Goal: Task Accomplishment & Management: Complete application form

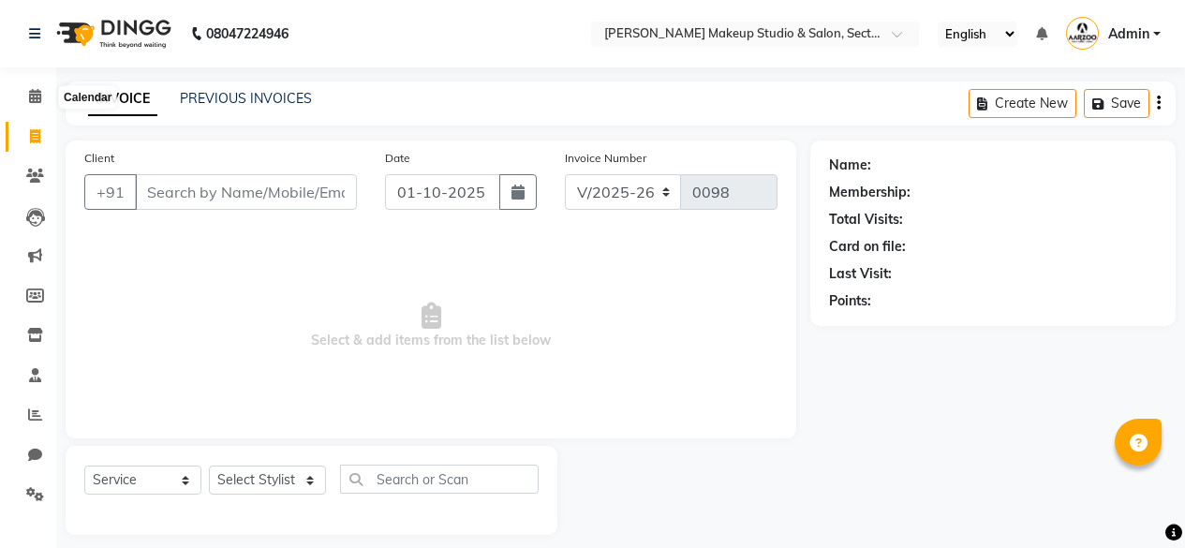
select select "6943"
select select "service"
drag, startPoint x: 0, startPoint y: 0, endPoint x: 40, endPoint y: 95, distance: 102.8
click at [40, 95] on icon at bounding box center [35, 96] width 12 height 14
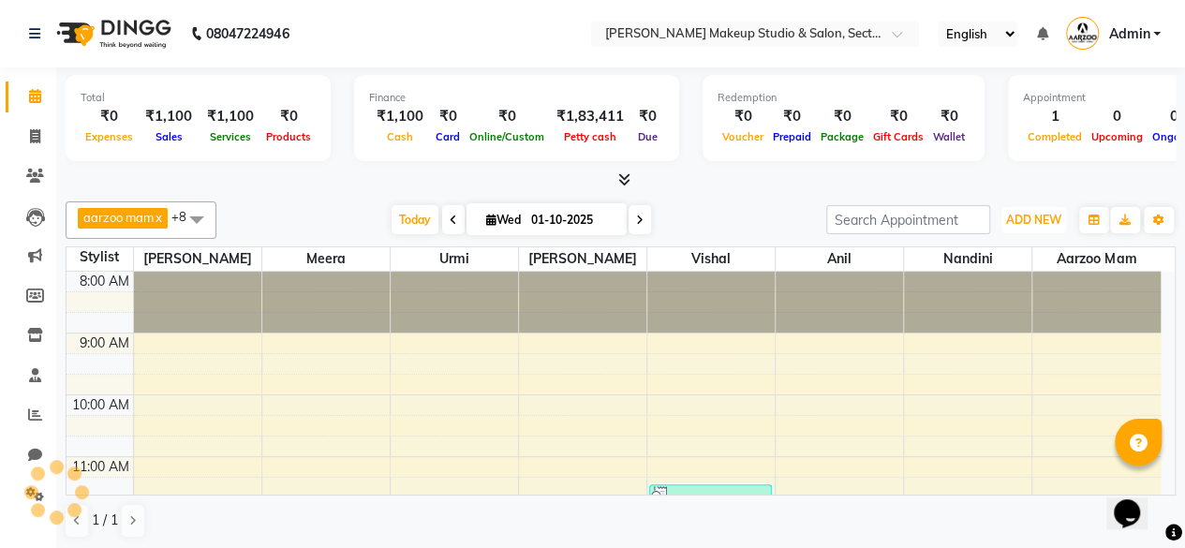
drag, startPoint x: 1049, startPoint y: 217, endPoint x: 1017, endPoint y: 268, distance: 59.8
click at [1048, 217] on span "ADD NEW" at bounding box center [1033, 220] width 55 height 14
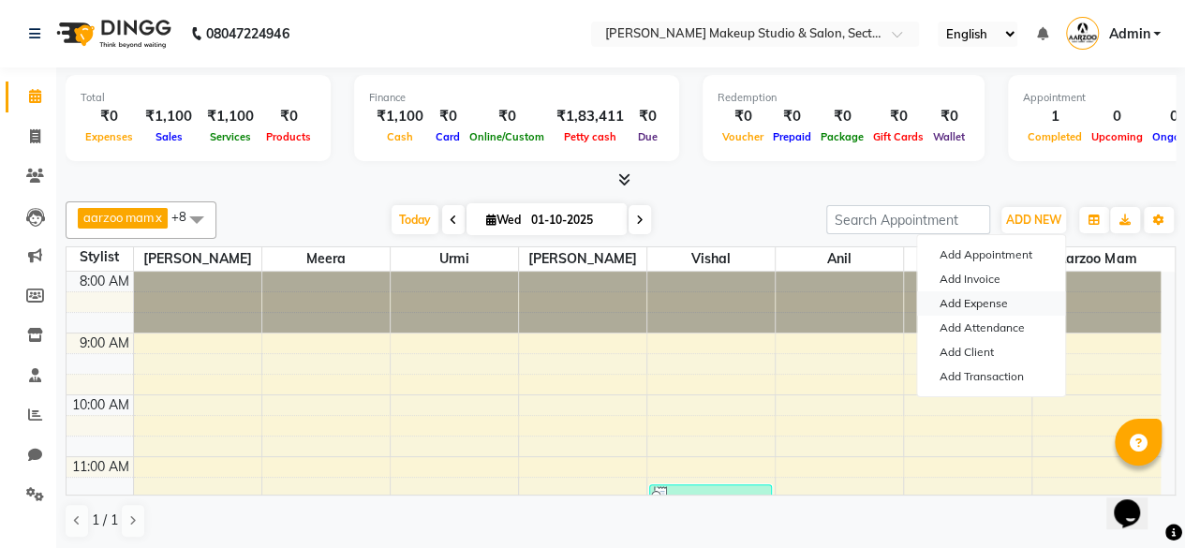
click at [997, 298] on link "Add Expense" at bounding box center [991, 303] width 148 height 24
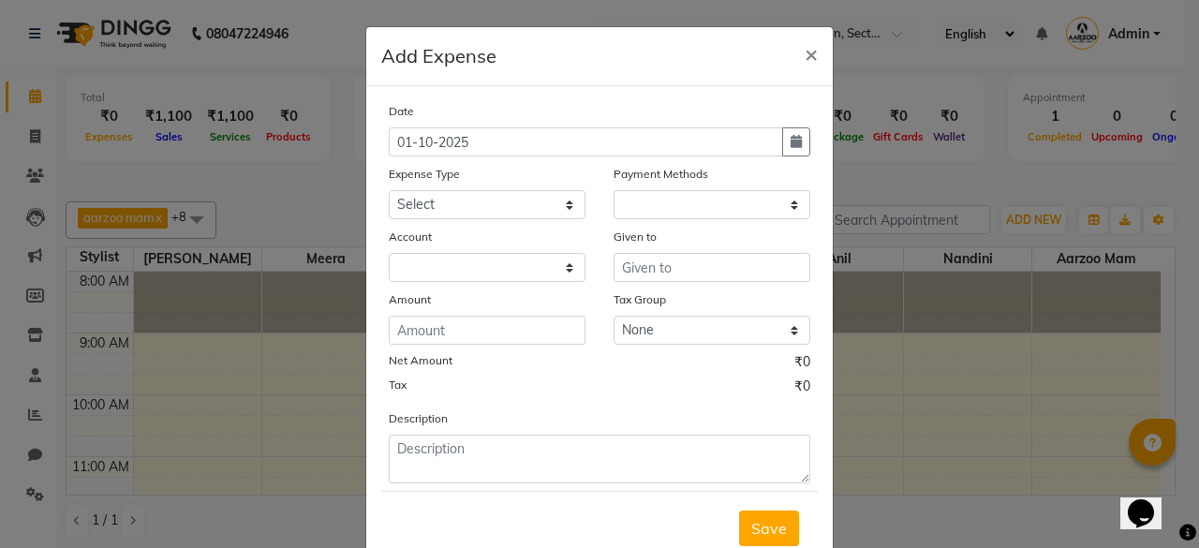
select select "1"
select select "6008"
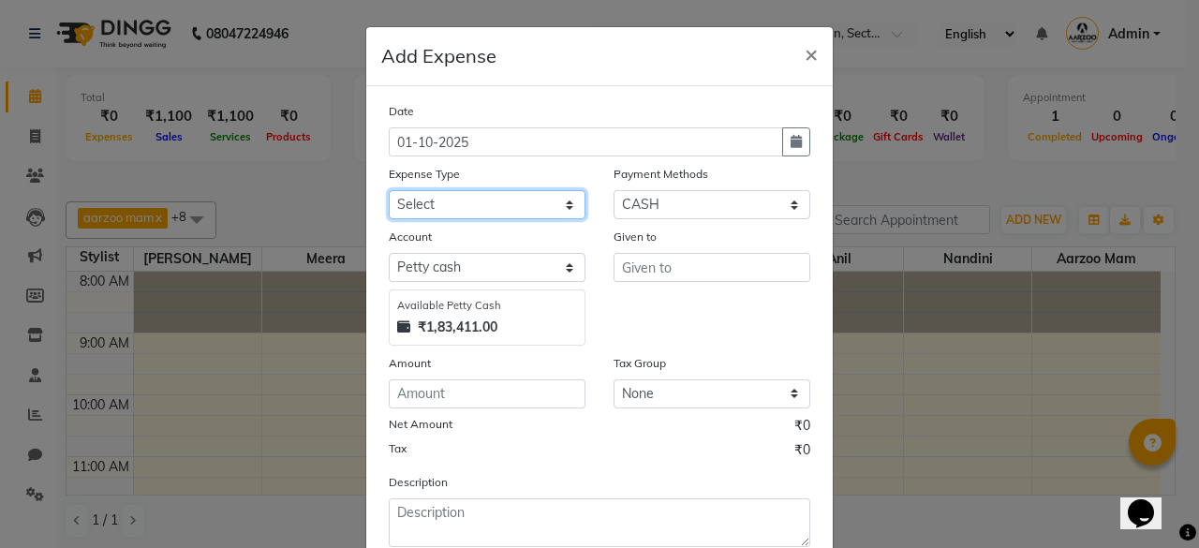
click at [466, 205] on select "Select Advance Salary Bank charges Car maintenance Cash transfer to bank Cash t…" at bounding box center [487, 204] width 197 height 29
select select "18"
click at [389, 190] on select "Select Advance Salary Bank charges Car maintenance Cash transfer to bank Cash t…" at bounding box center [487, 204] width 197 height 29
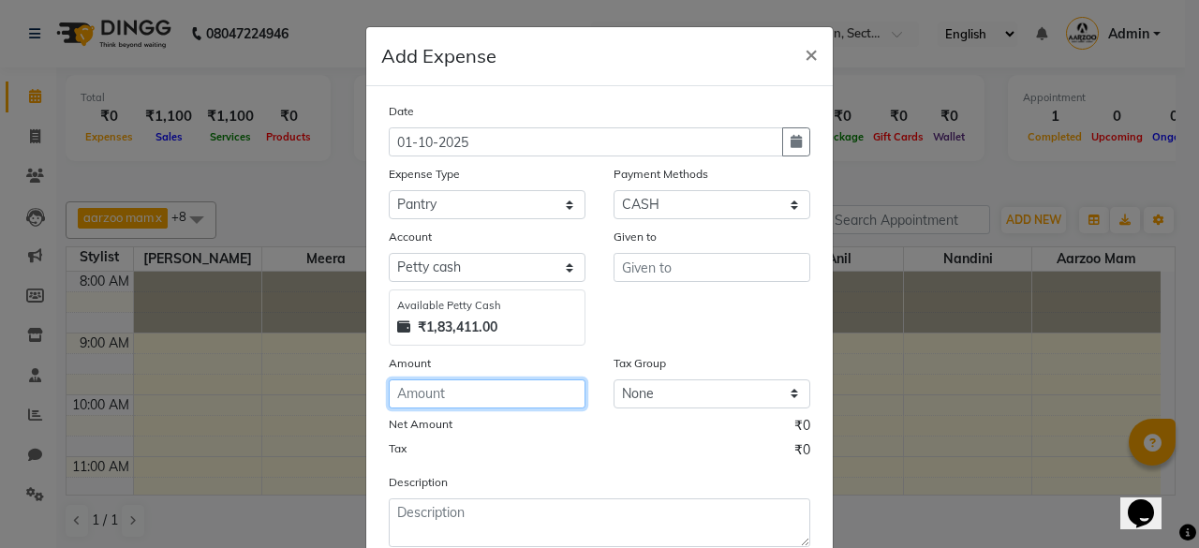
click at [442, 395] on input "number" at bounding box center [487, 393] width 197 height 29
type input "57"
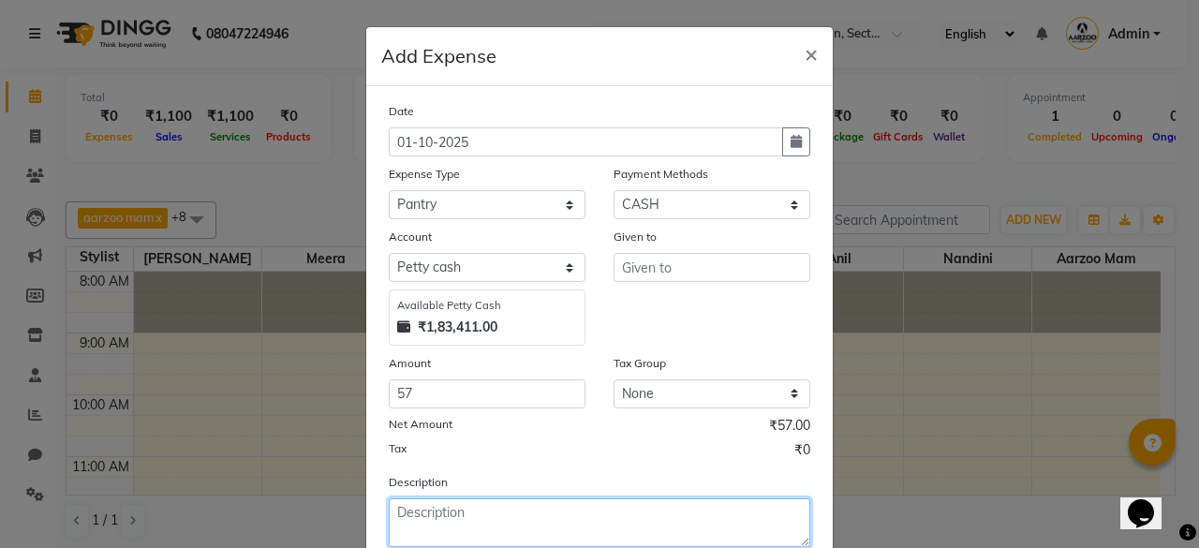
click at [467, 519] on textarea at bounding box center [600, 522] width 422 height 49
type textarea "MILK"
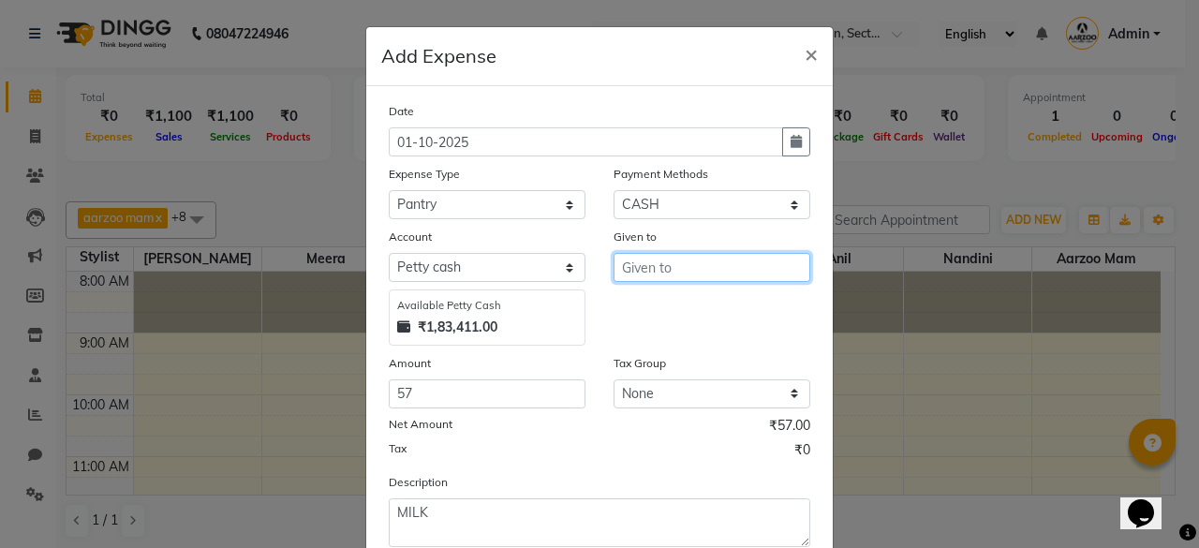
click at [645, 264] on input "text" at bounding box center [712, 267] width 197 height 29
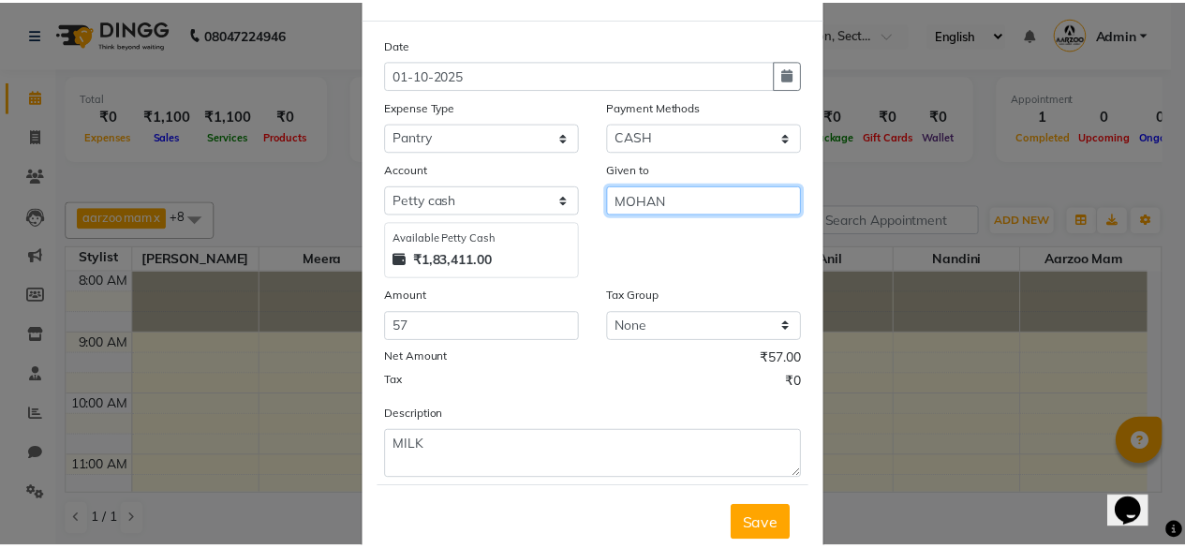
scroll to position [119, 0]
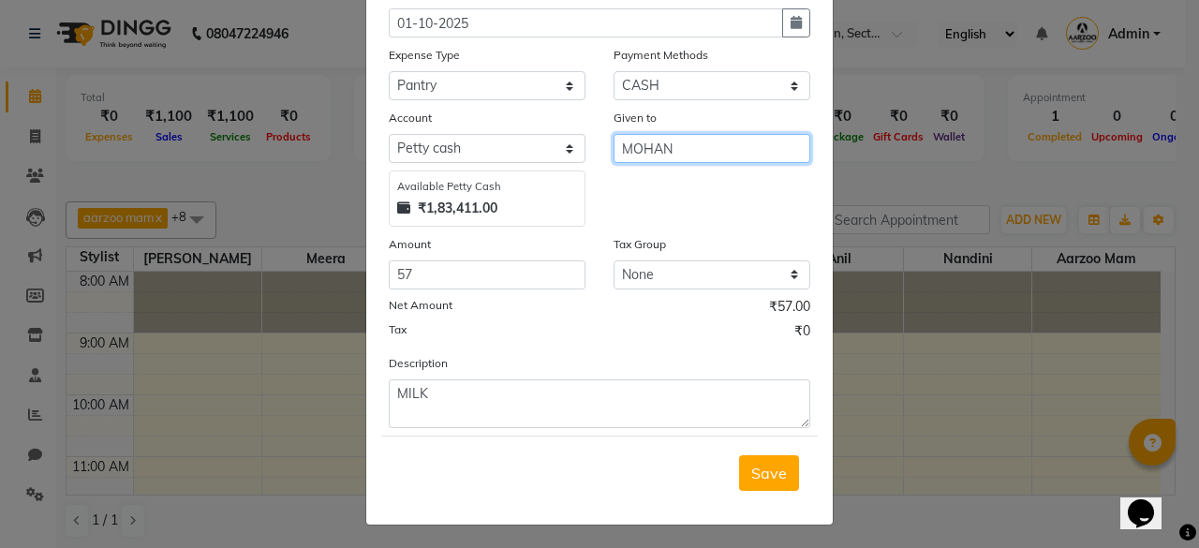
type input "MOHAN"
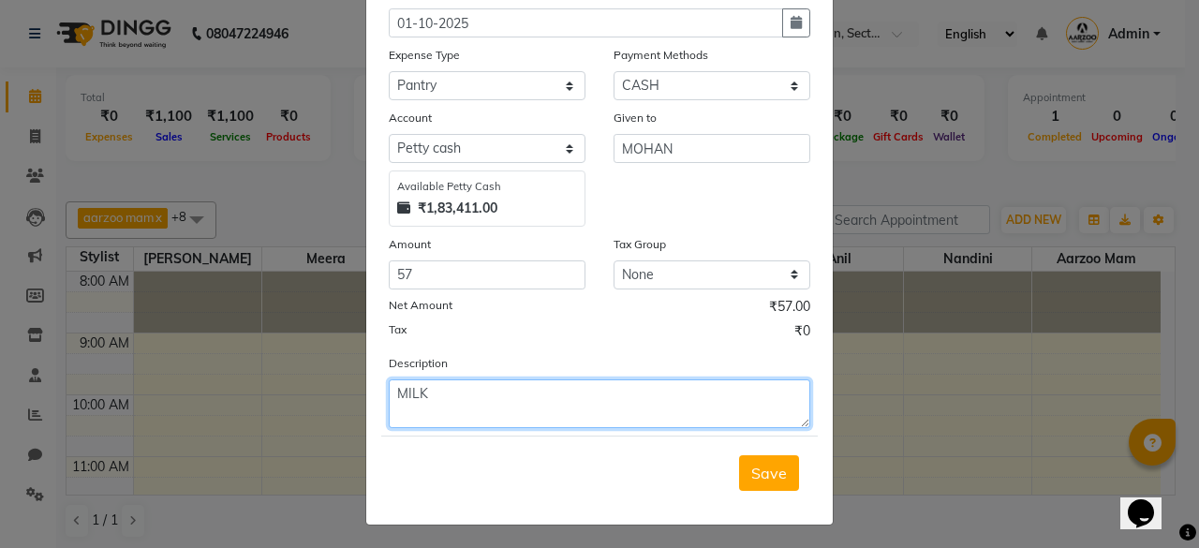
click at [495, 399] on textarea "MILK" at bounding box center [600, 403] width 422 height 49
type textarea "MILK+[PERSON_NAME]"
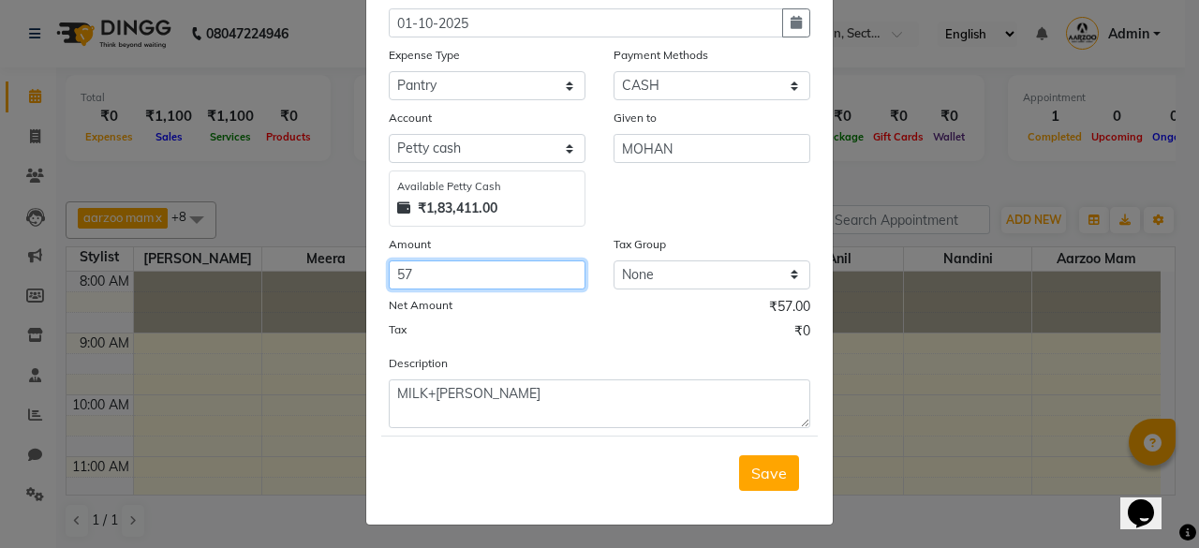
click at [429, 278] on input "57" at bounding box center [487, 274] width 197 height 29
type input "5"
type input "87"
click at [749, 488] on div "Save" at bounding box center [599, 473] width 437 height 74
click at [751, 482] on button "Save" at bounding box center [769, 473] width 60 height 36
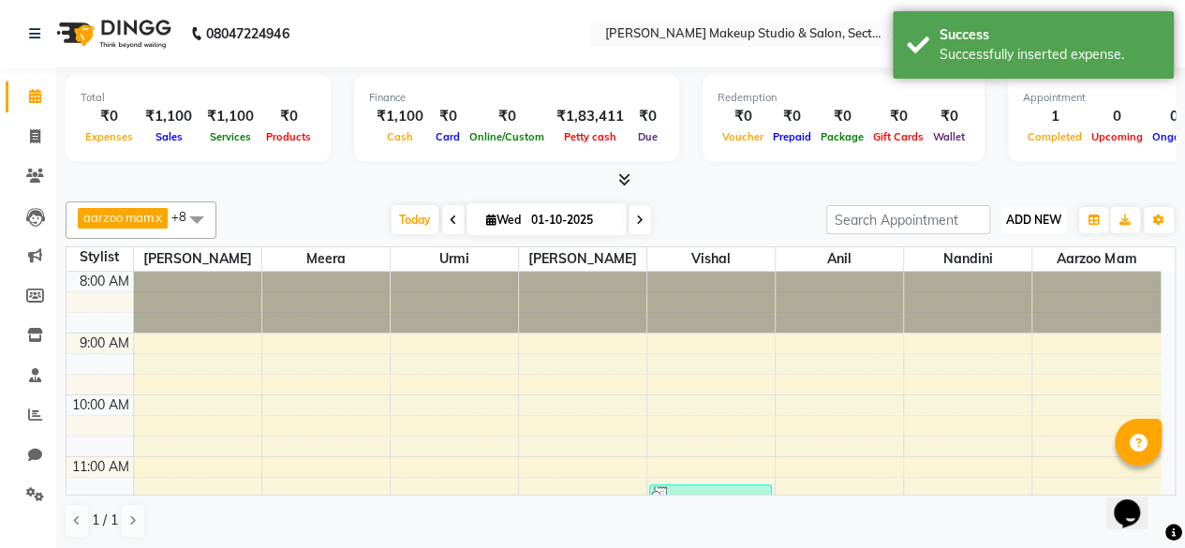
click at [1045, 215] on span "ADD NEW" at bounding box center [1033, 220] width 55 height 14
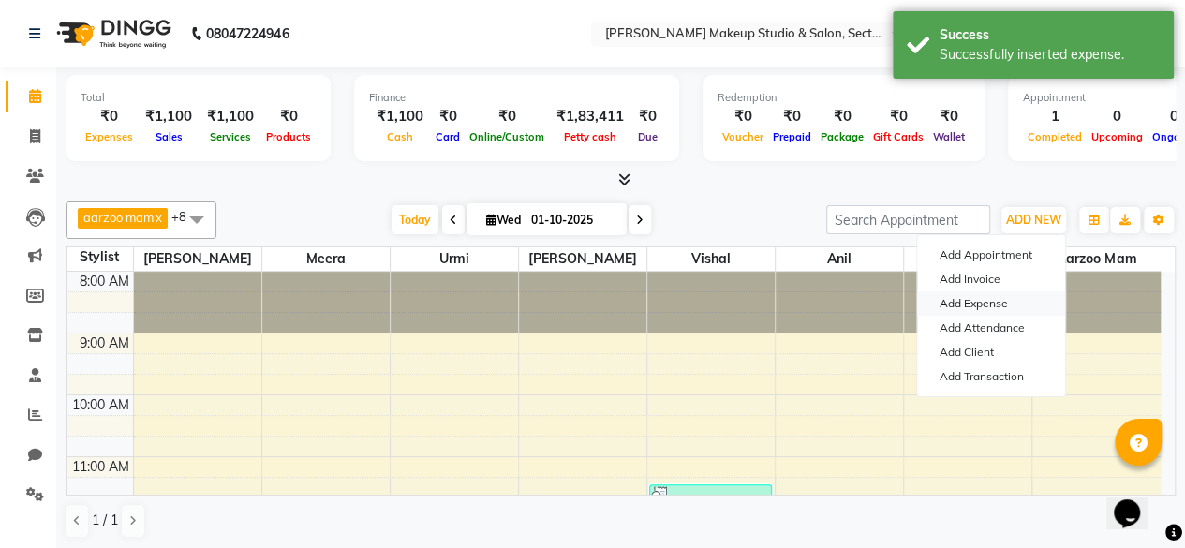
click at [1000, 298] on link "Add Expense" at bounding box center [991, 303] width 148 height 24
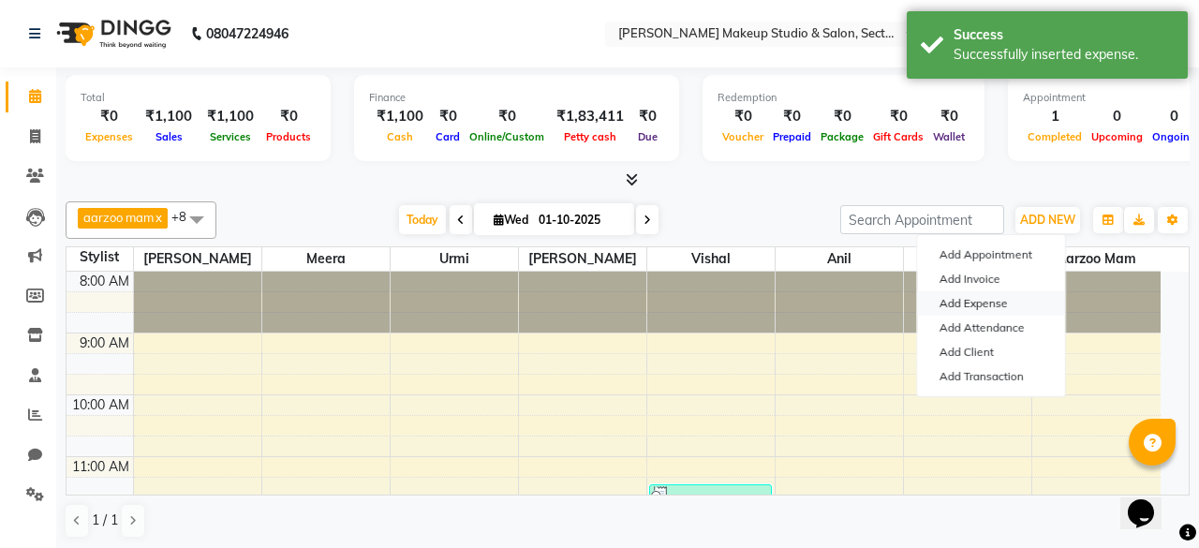
select select "6009"
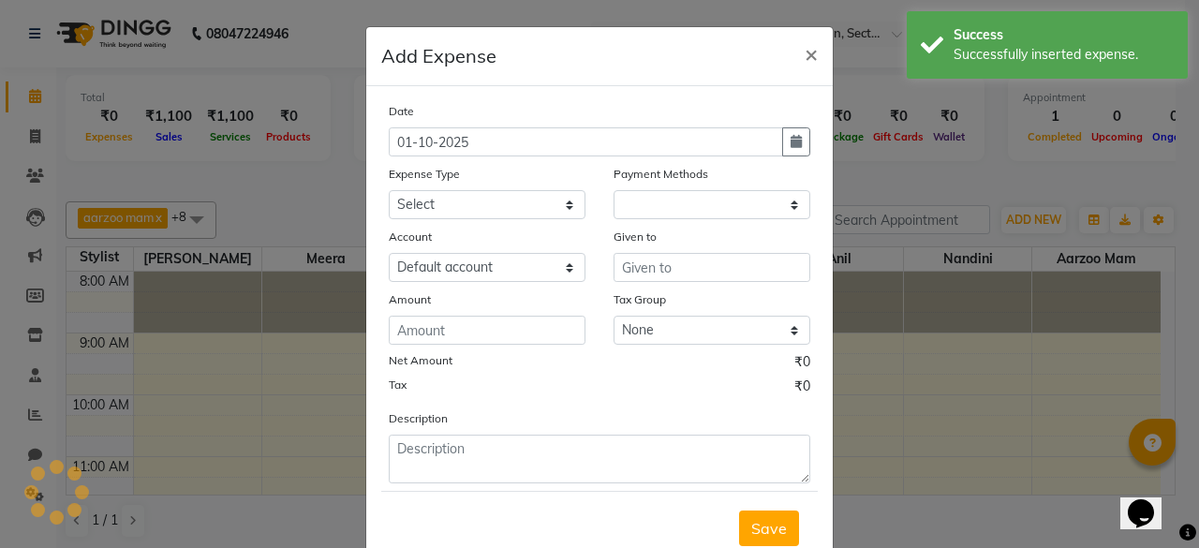
select select "1"
select select "6008"
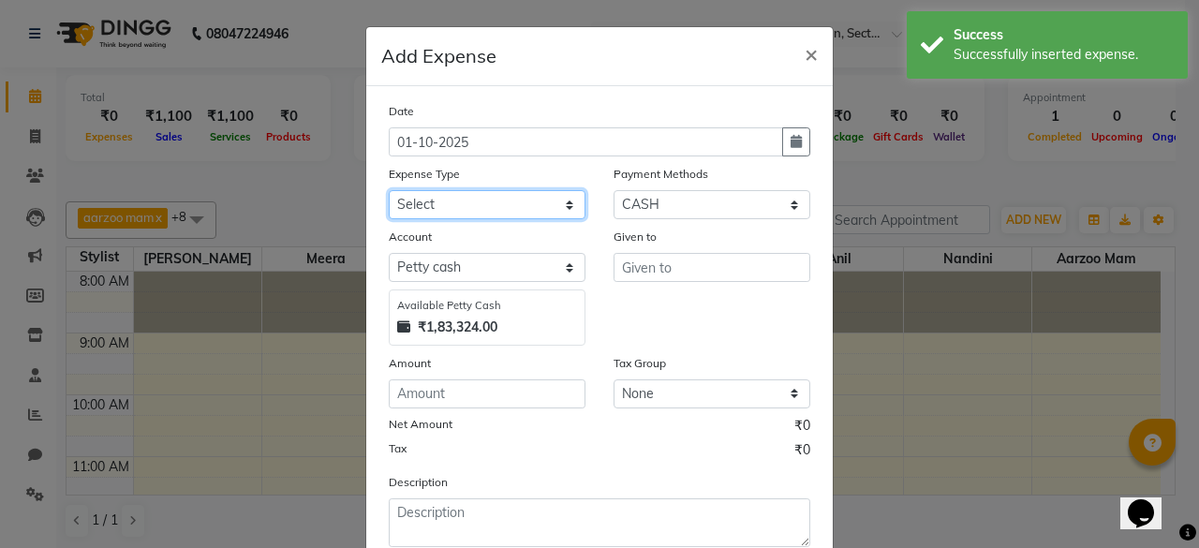
click at [453, 211] on select "Select Advance Salary Bank charges Car maintenance Cash transfer to bank Cash t…" at bounding box center [487, 204] width 197 height 29
click at [476, 198] on select "Select Advance Salary Bank charges Car maintenance Cash transfer to bank Cash t…" at bounding box center [487, 204] width 197 height 29
click at [464, 203] on select "Select Advance Salary Bank charges Car maintenance Cash transfer to bank Cash t…" at bounding box center [487, 204] width 197 height 29
select select "18"
click at [389, 190] on select "Select Advance Salary Bank charges Car maintenance Cash transfer to bank Cash t…" at bounding box center [487, 204] width 197 height 29
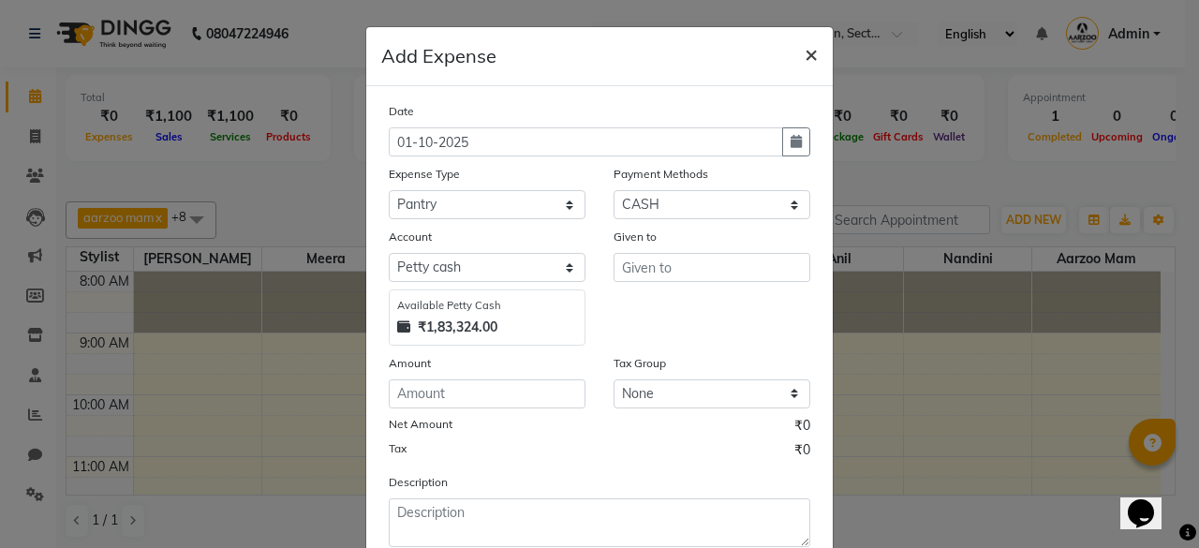
click at [805, 52] on span "×" at bounding box center [811, 53] width 13 height 28
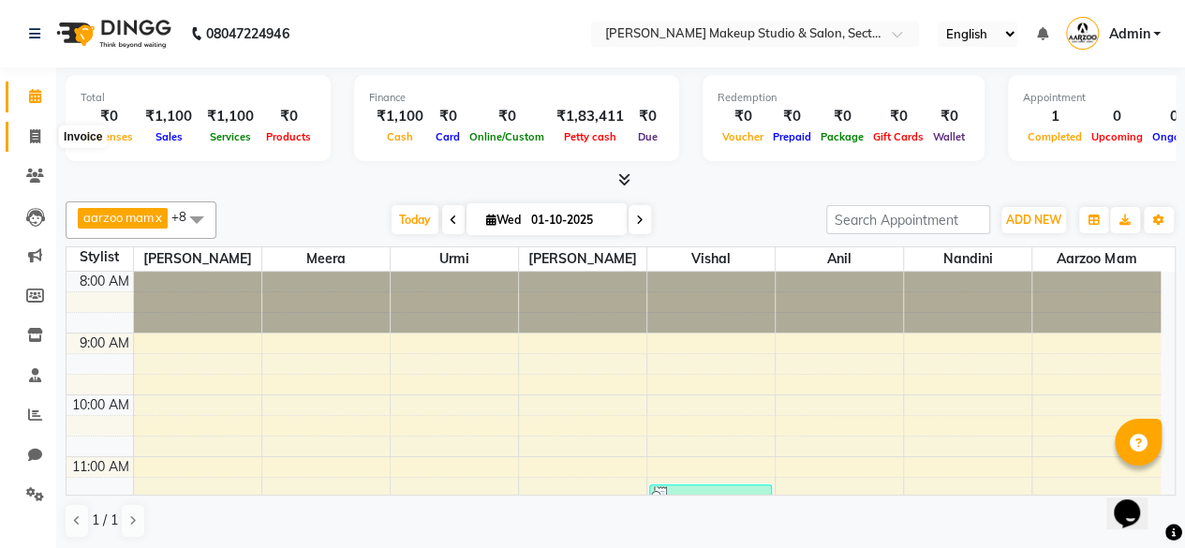
click at [37, 137] on icon at bounding box center [35, 136] width 10 height 14
select select "service"
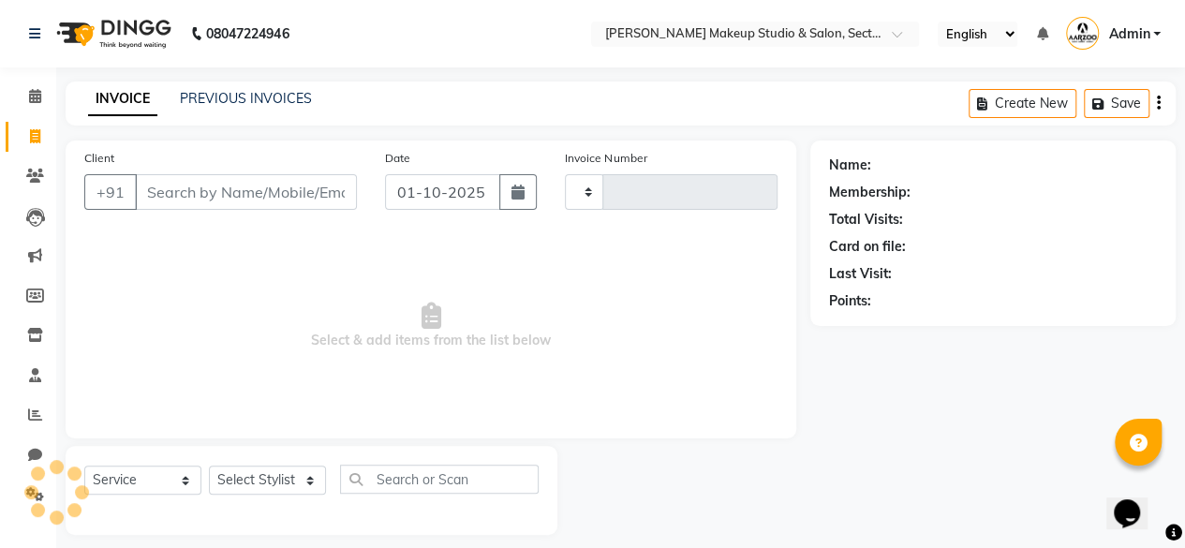
type input "0098"
select select "6943"
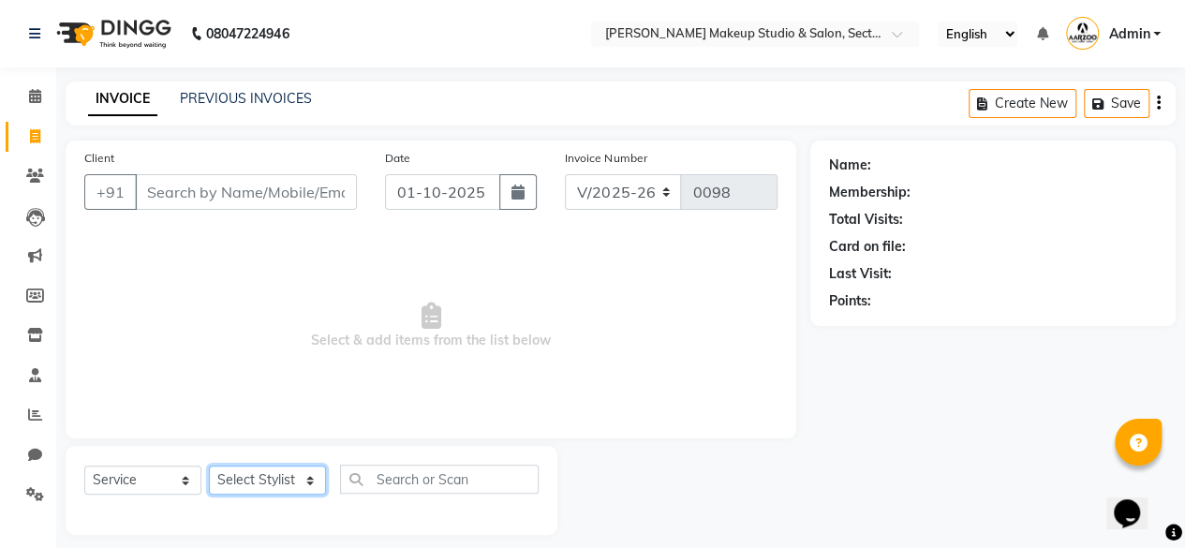
click at [256, 474] on select "Select Stylist aarzoo mam [PERSON_NAME] [PERSON_NAME] [PERSON_NAME] [PERSON_NAM…" at bounding box center [267, 480] width 117 height 29
select select "85185"
click at [209, 466] on select "Select Stylist aarzoo mam [PERSON_NAME] [PERSON_NAME] [PERSON_NAME] [PERSON_NAM…" at bounding box center [267, 480] width 117 height 29
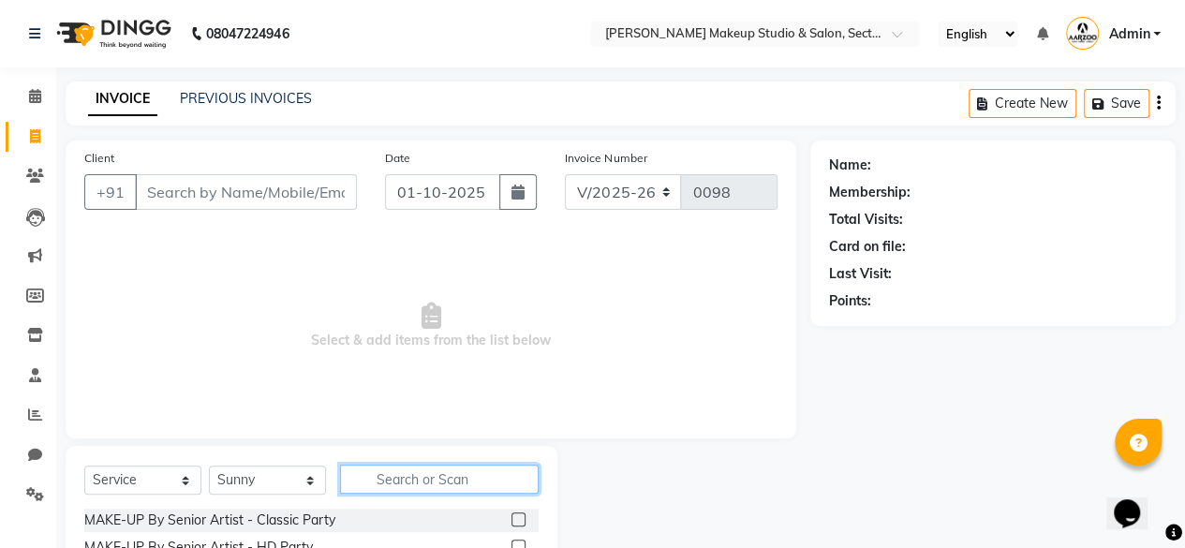
click at [423, 475] on input "text" at bounding box center [439, 479] width 199 height 29
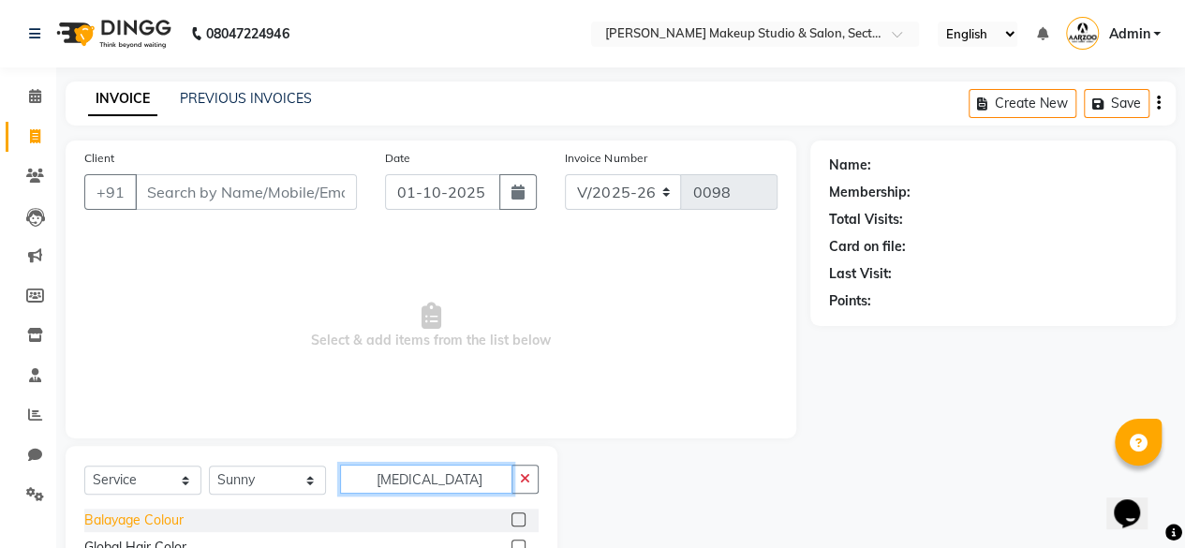
type input "[MEDICAL_DATA]"
click at [131, 522] on div "Balayage Colour" at bounding box center [133, 521] width 99 height 20
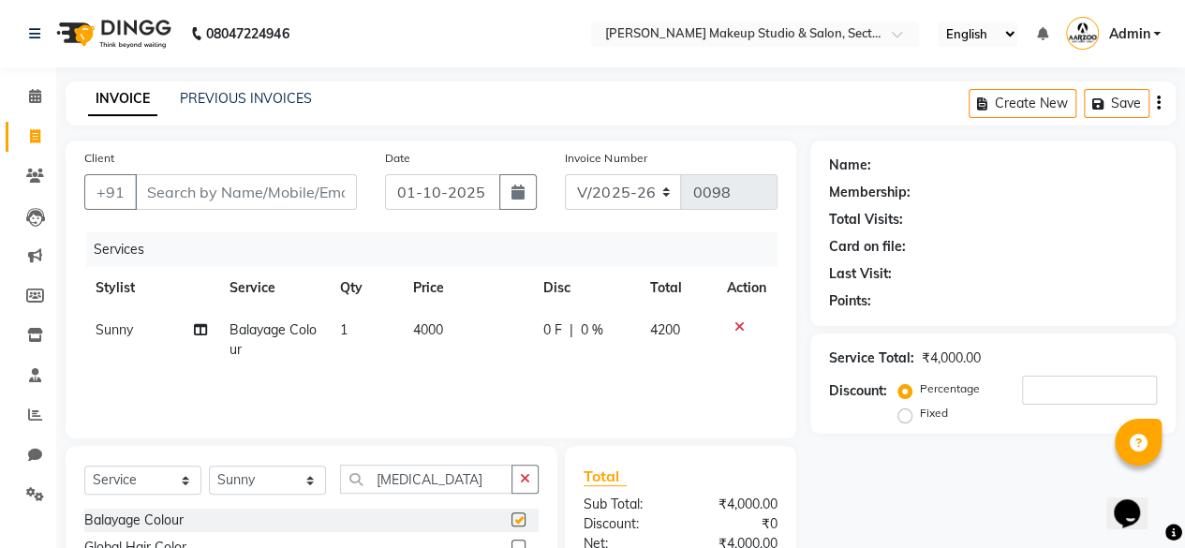
checkbox input "false"
click at [444, 338] on td "4000" at bounding box center [467, 340] width 130 height 62
select select "85185"
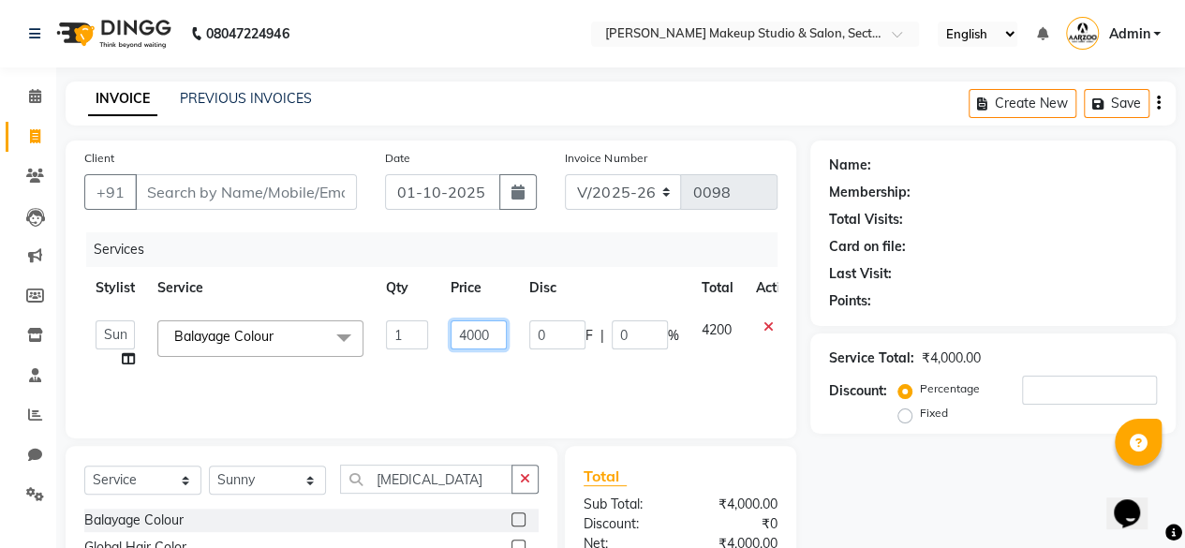
click at [465, 334] on input "4000" at bounding box center [479, 334] width 56 height 29
type input "6000"
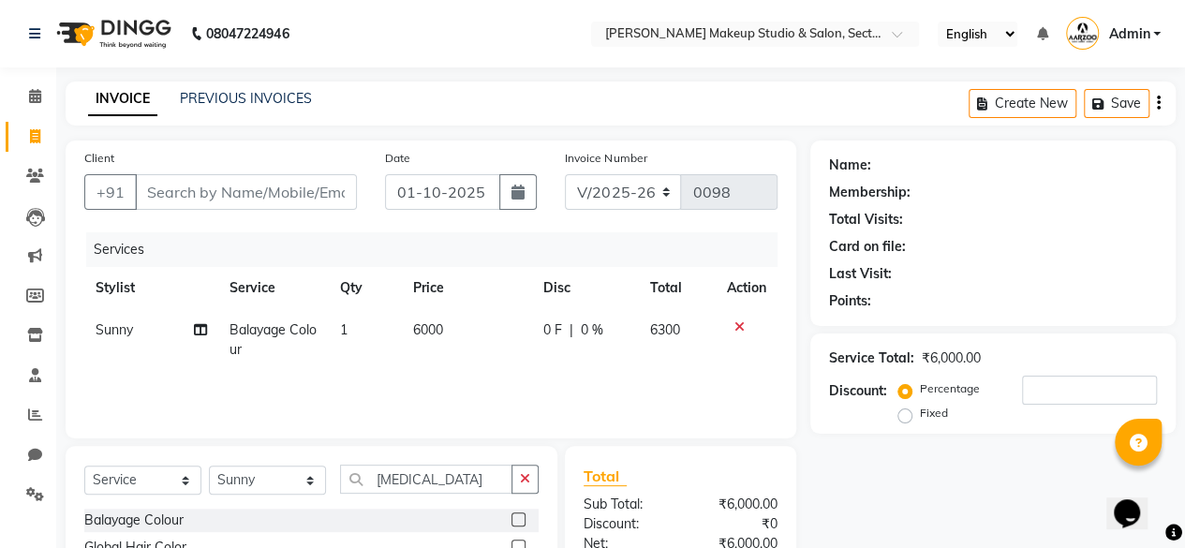
click at [875, 482] on div "Name: Membership: Total Visits: Card on file: Last Visit: Points: Service Total…" at bounding box center [999, 431] width 379 height 581
click at [427, 471] on input "[MEDICAL_DATA]" at bounding box center [426, 479] width 172 height 29
type input "b"
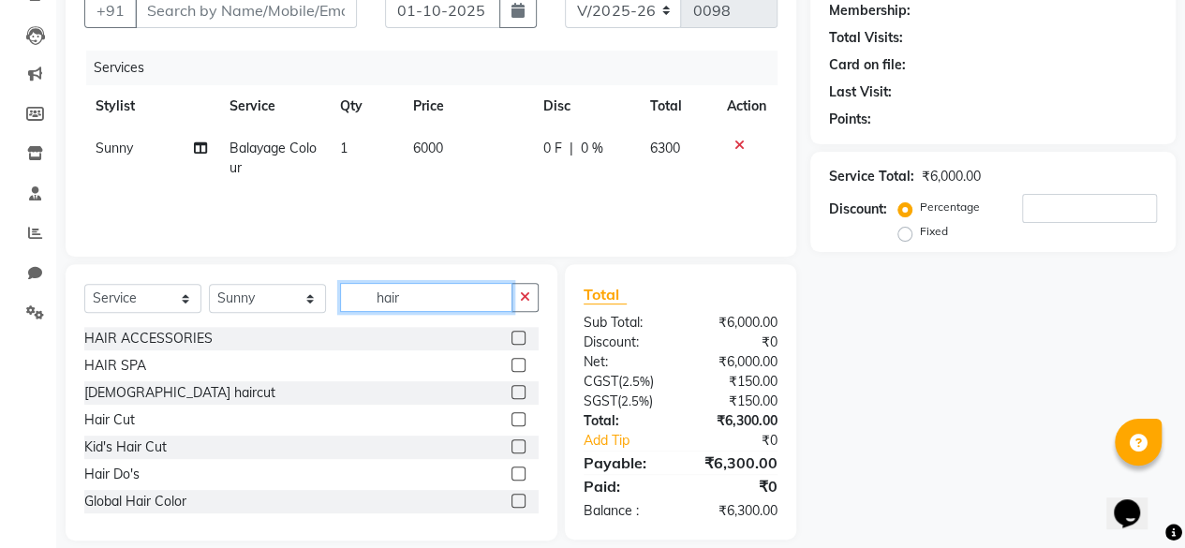
scroll to position [187, 0]
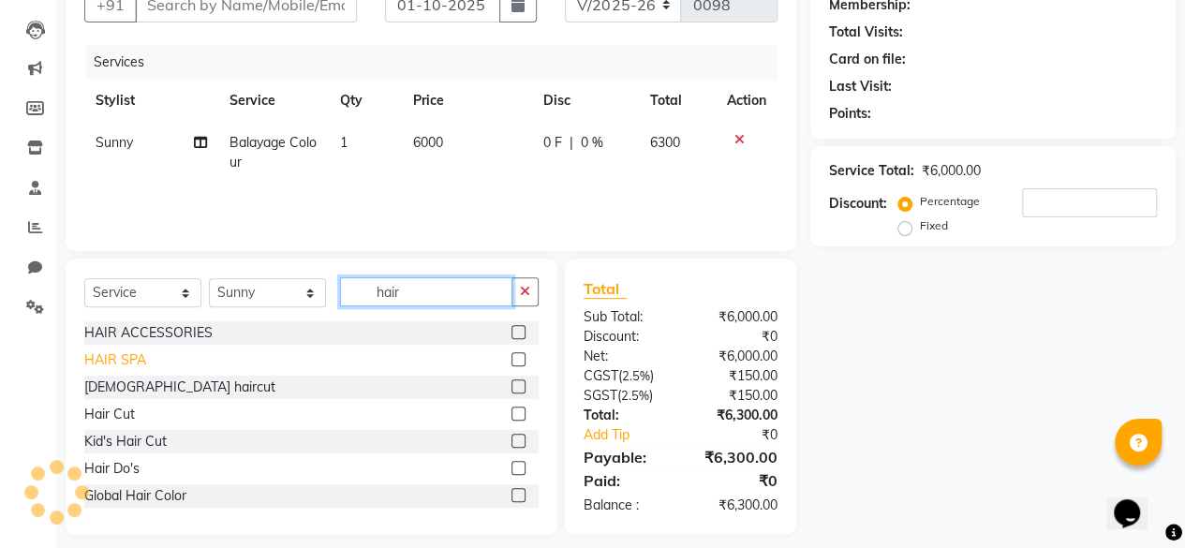
type input "hair"
click at [96, 354] on div "HAIR SPA" at bounding box center [115, 360] width 62 height 20
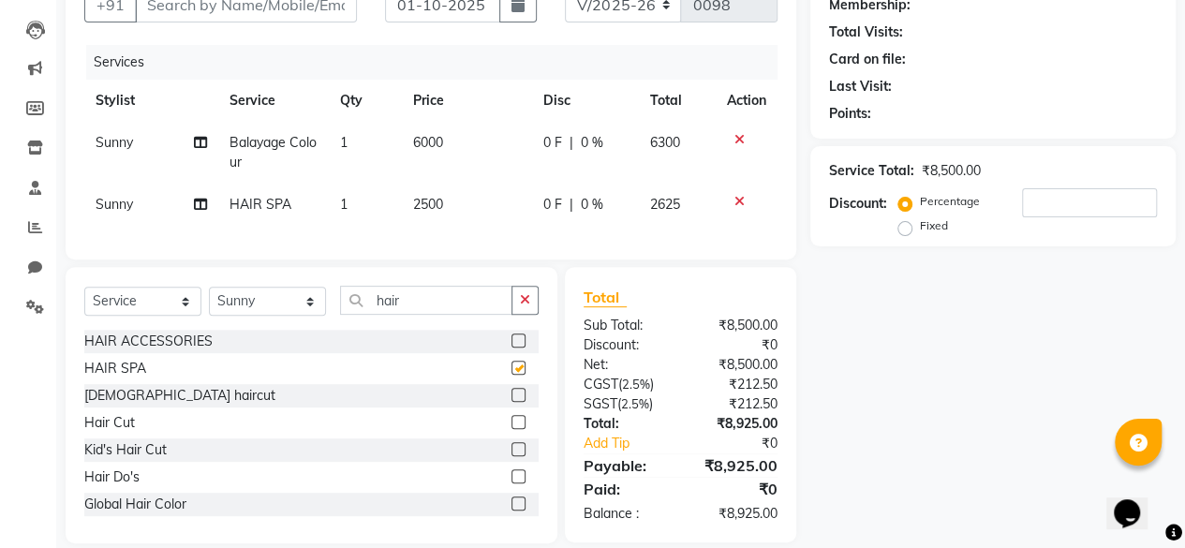
checkbox input "false"
click at [456, 215] on td "2500" at bounding box center [467, 205] width 130 height 42
select select "85185"
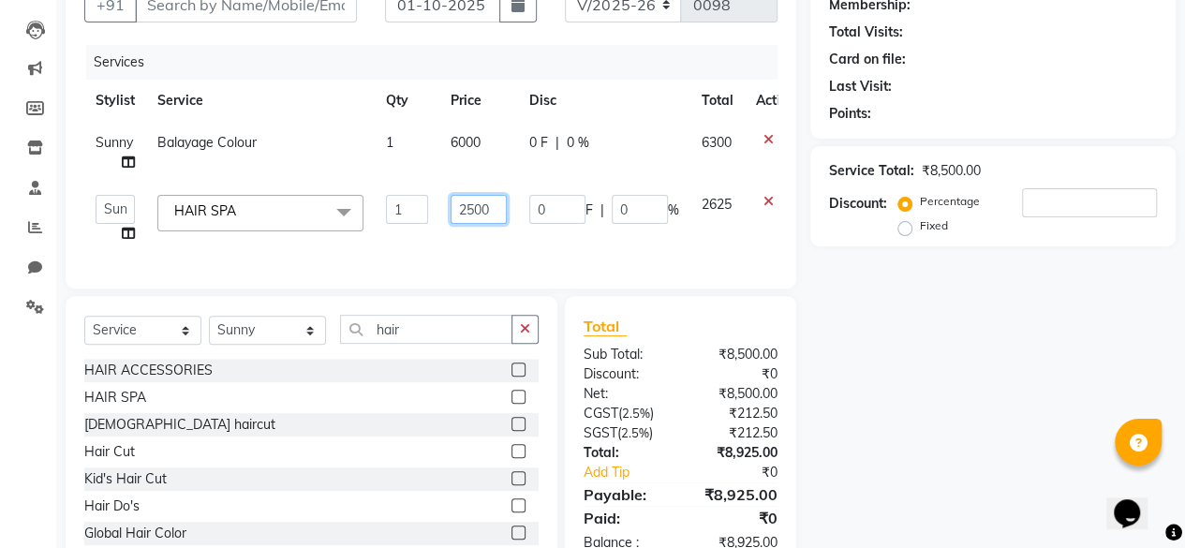
click at [472, 205] on input "2500" at bounding box center [479, 209] width 56 height 29
type input "1800"
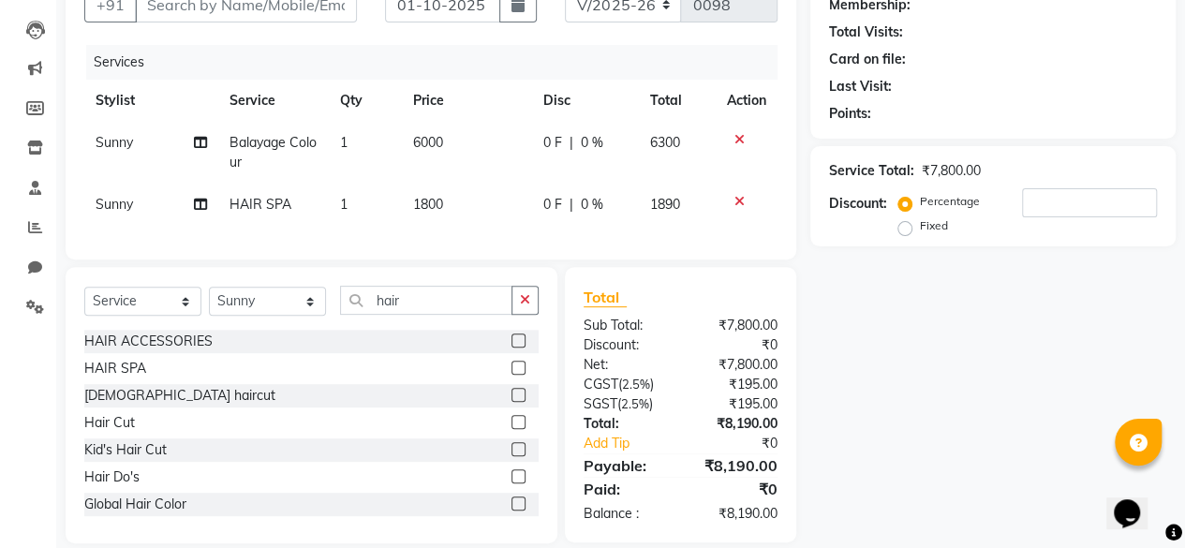
drag, startPoint x: 876, startPoint y: 401, endPoint x: 836, endPoint y: 412, distance: 41.8
click at [875, 402] on div "Name: Membership: Total Visits: Card on file: Last Visit: Points: Service Total…" at bounding box center [999, 248] width 379 height 590
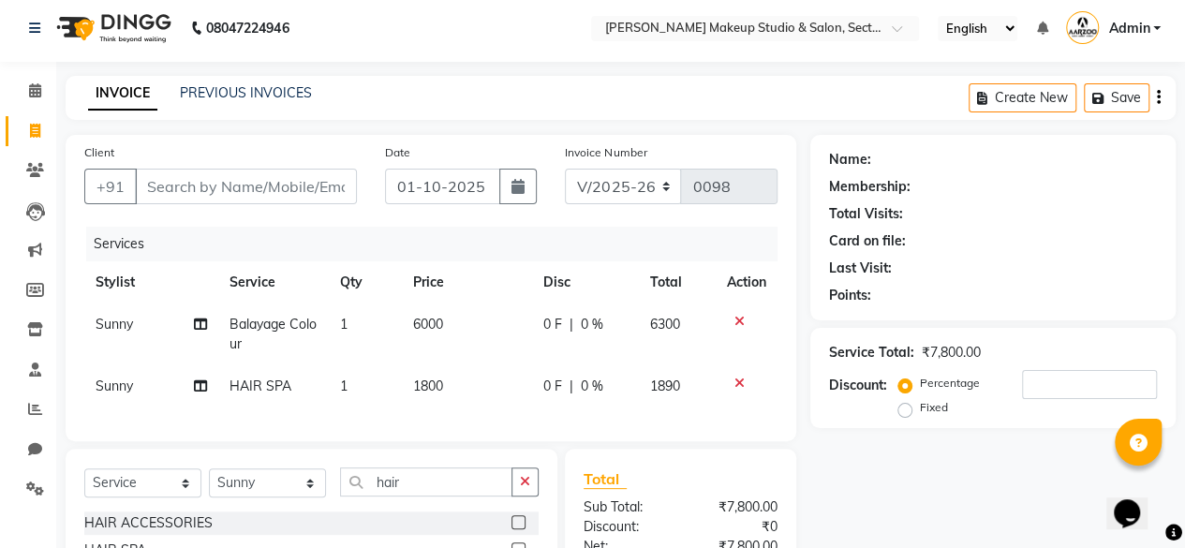
scroll to position [0, 0]
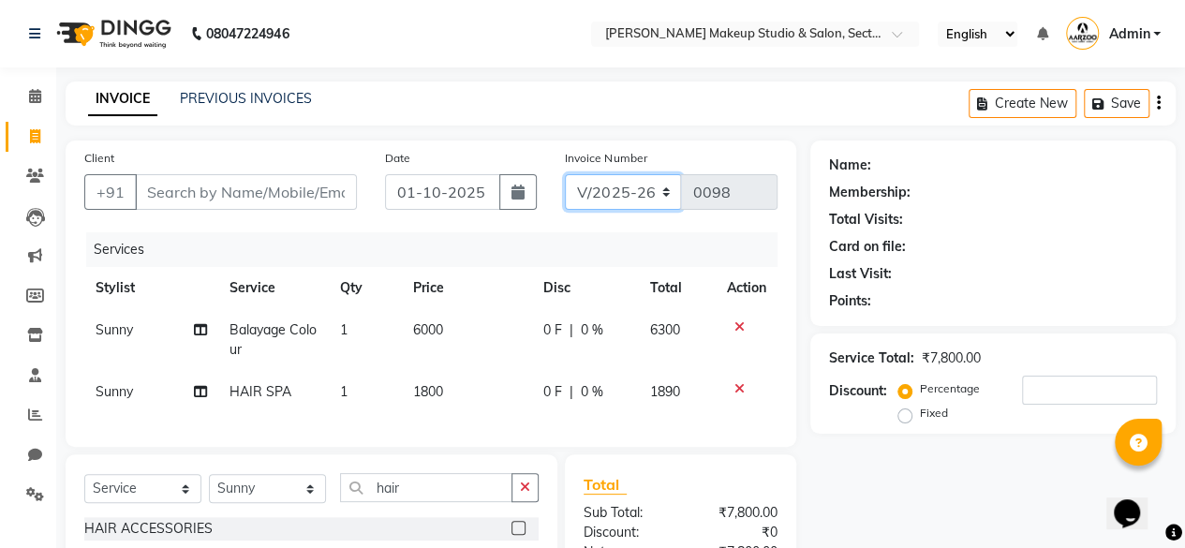
click at [664, 190] on select "CSH/25 V/2025 V/2025-26" at bounding box center [623, 192] width 117 height 36
select select "7392"
click at [565, 174] on select "CSH/25 V/2025 V/2025-26" at bounding box center [623, 192] width 117 height 36
type input "0263"
click at [1160, 100] on div "Create New Save" at bounding box center [1072, 104] width 207 height 44
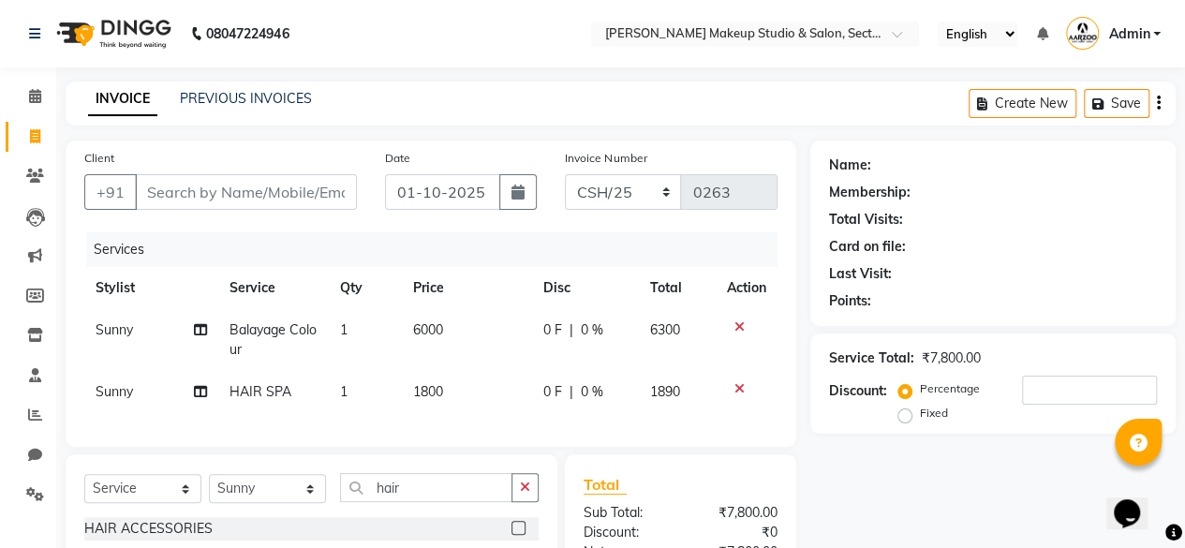
click at [1160, 104] on icon "button" at bounding box center [1159, 103] width 4 height 1
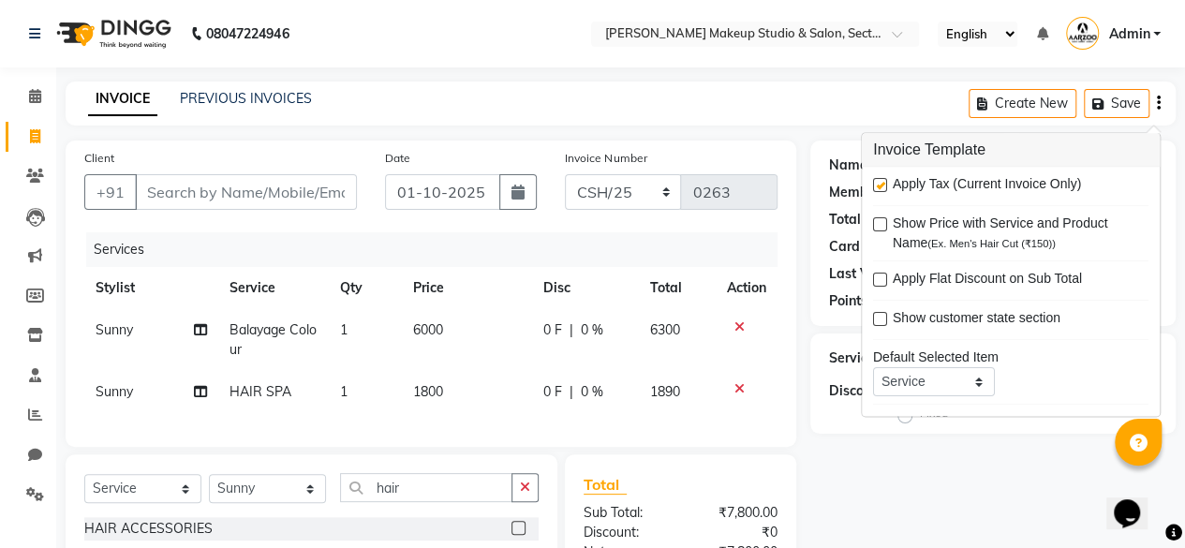
click at [876, 179] on label at bounding box center [880, 186] width 14 height 14
click at [876, 181] on input "checkbox" at bounding box center [879, 187] width 12 height 12
checkbox input "false"
click at [892, 497] on div "Name: Membership: Total Visits: Card on file: Last Visit: Points: Service Total…" at bounding box center [999, 436] width 379 height 590
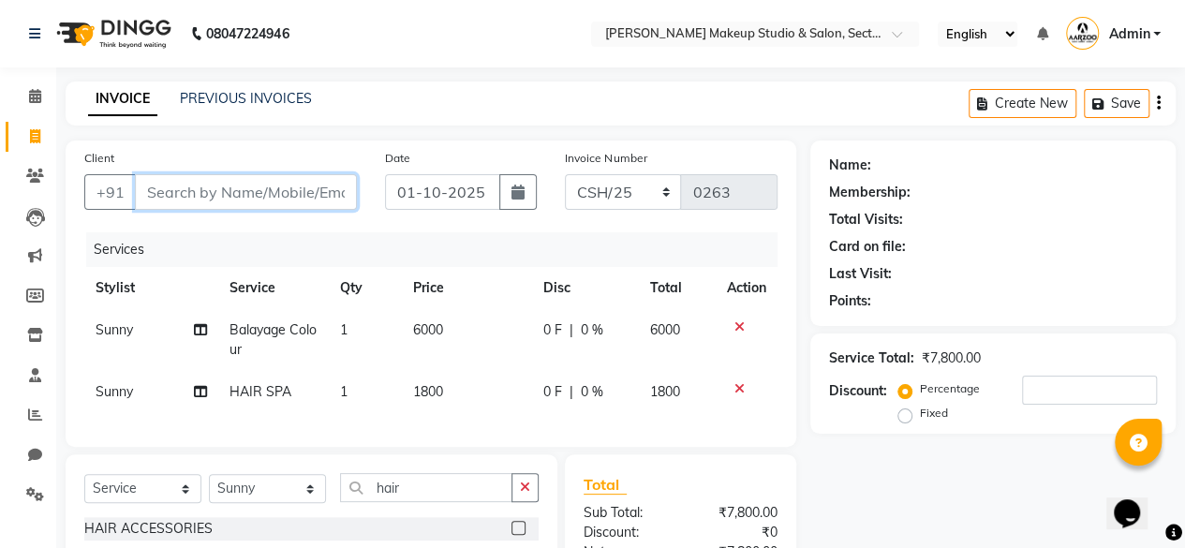
click at [244, 185] on input "Client" at bounding box center [246, 192] width 222 height 36
type input "9"
type input "0"
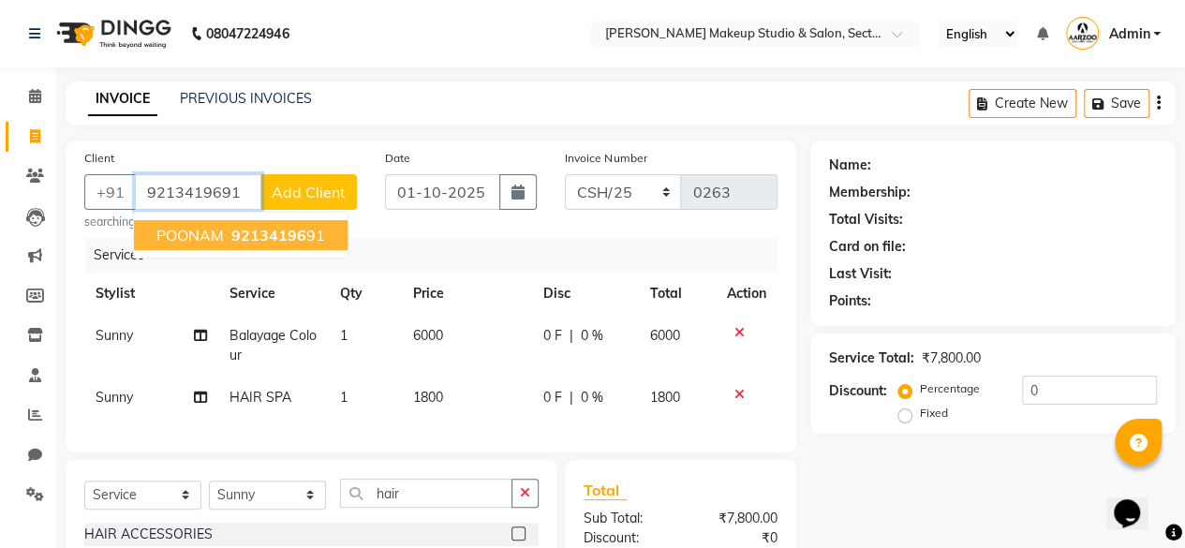
type input "9213419691"
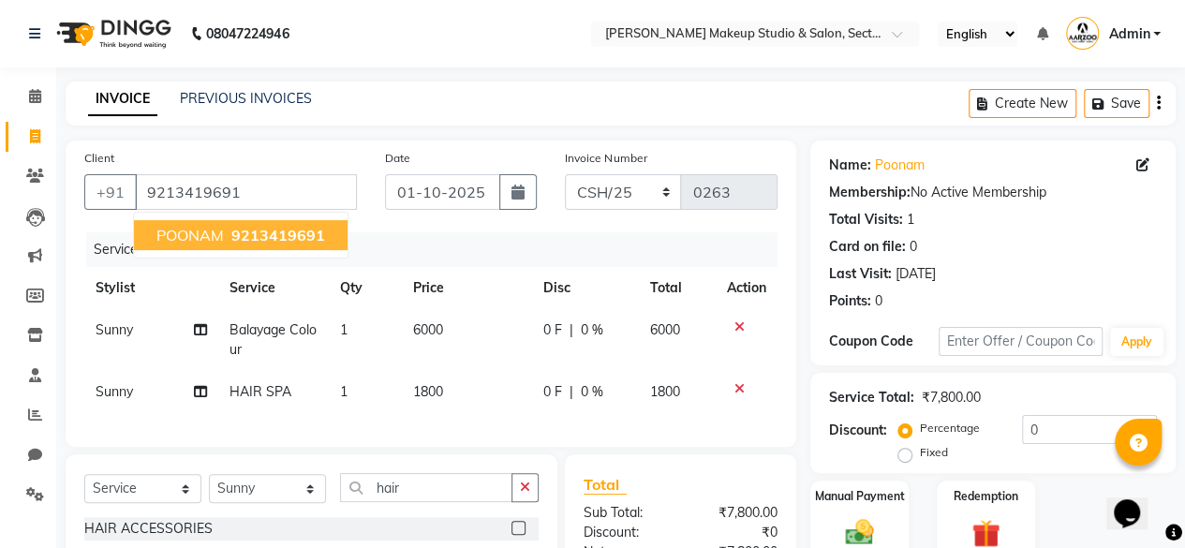
click at [210, 233] on span "POONAM" at bounding box center [189, 235] width 67 height 19
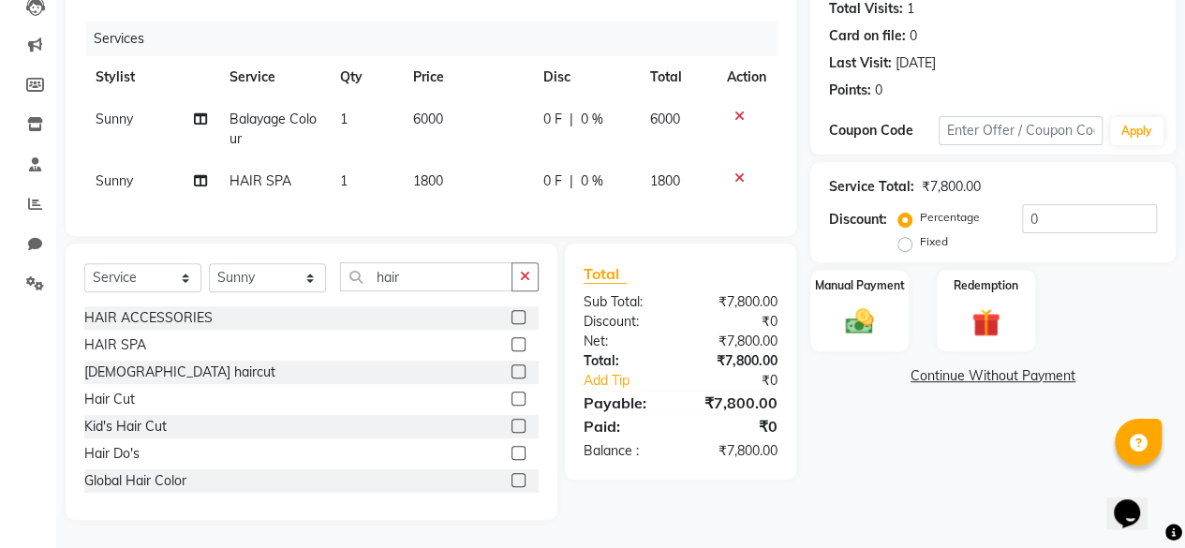
scroll to position [224, 0]
click at [864, 314] on img at bounding box center [860, 321] width 48 height 34
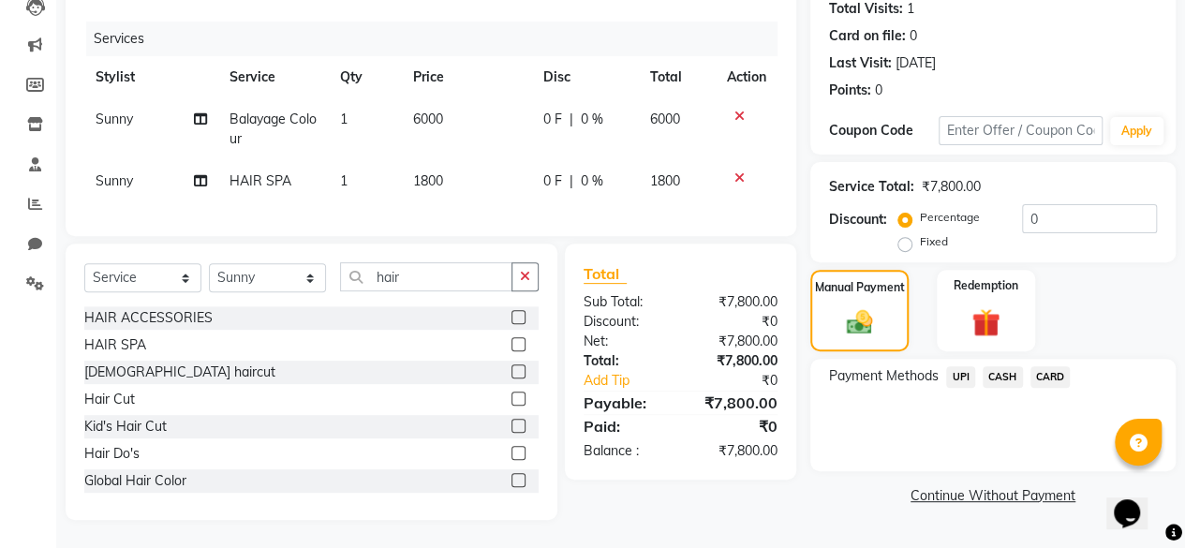
click at [995, 366] on span "CASH" at bounding box center [1003, 377] width 40 height 22
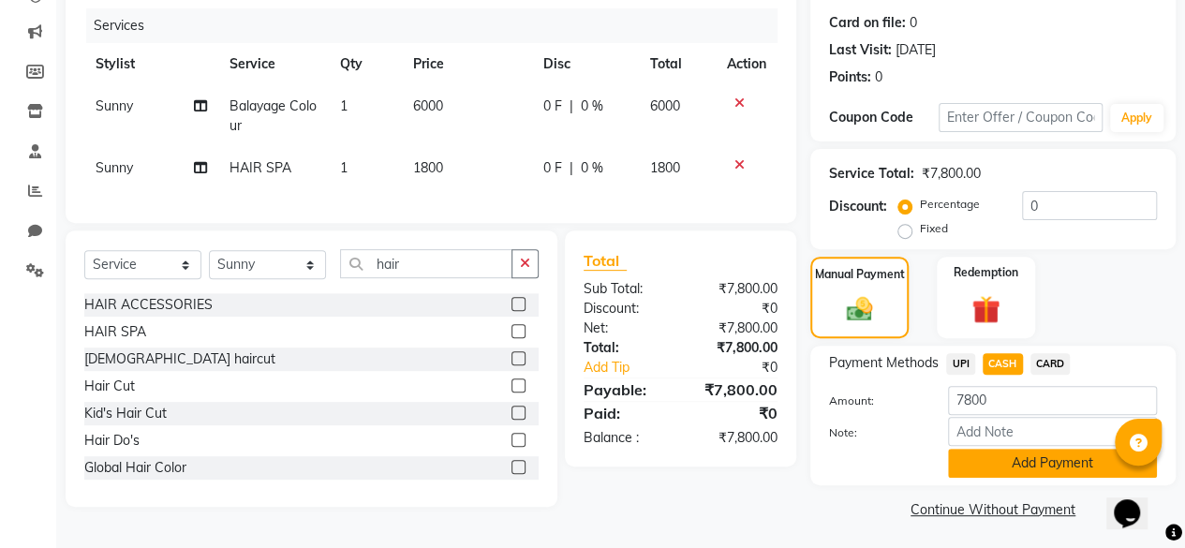
click at [1007, 462] on button "Add Payment" at bounding box center [1052, 463] width 209 height 29
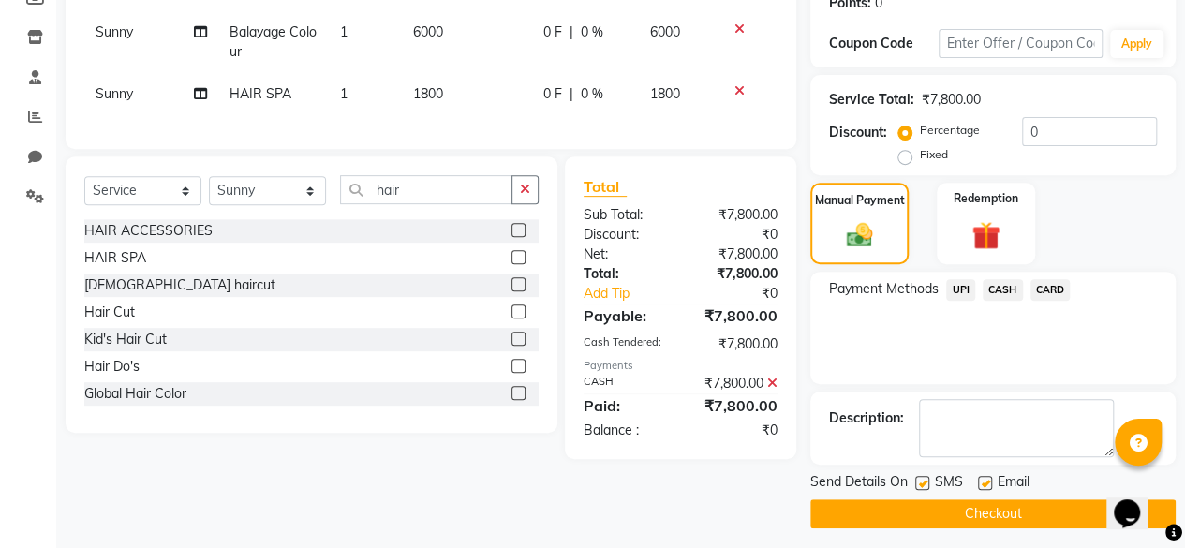
scroll to position [304, 0]
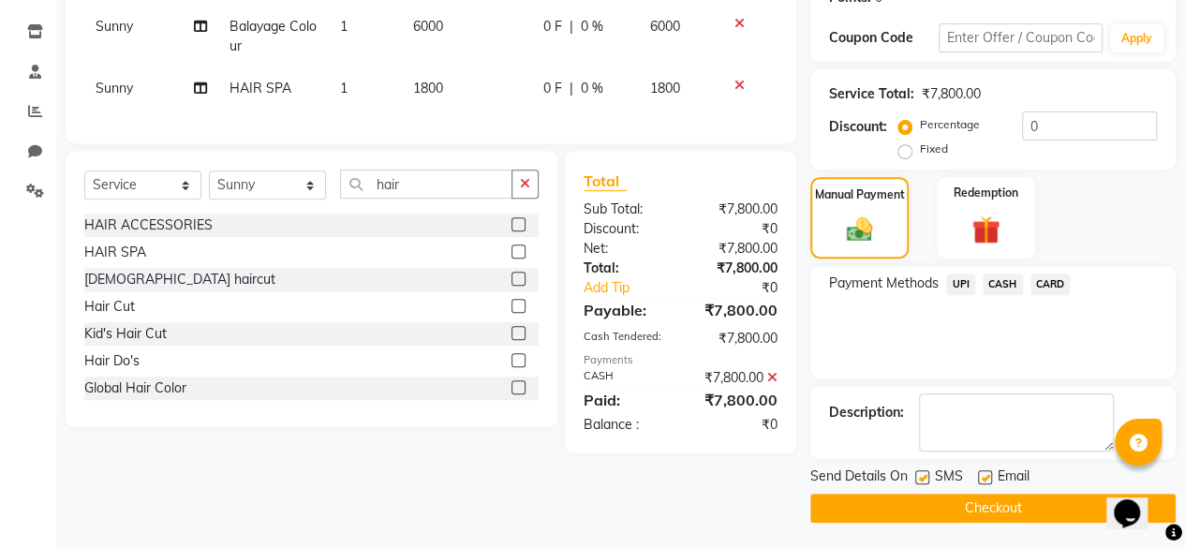
click at [984, 479] on label at bounding box center [985, 477] width 14 height 14
click at [984, 479] on input "checkbox" at bounding box center [984, 478] width 12 height 12
checkbox input "false"
click at [982, 512] on button "Checkout" at bounding box center [992, 508] width 365 height 29
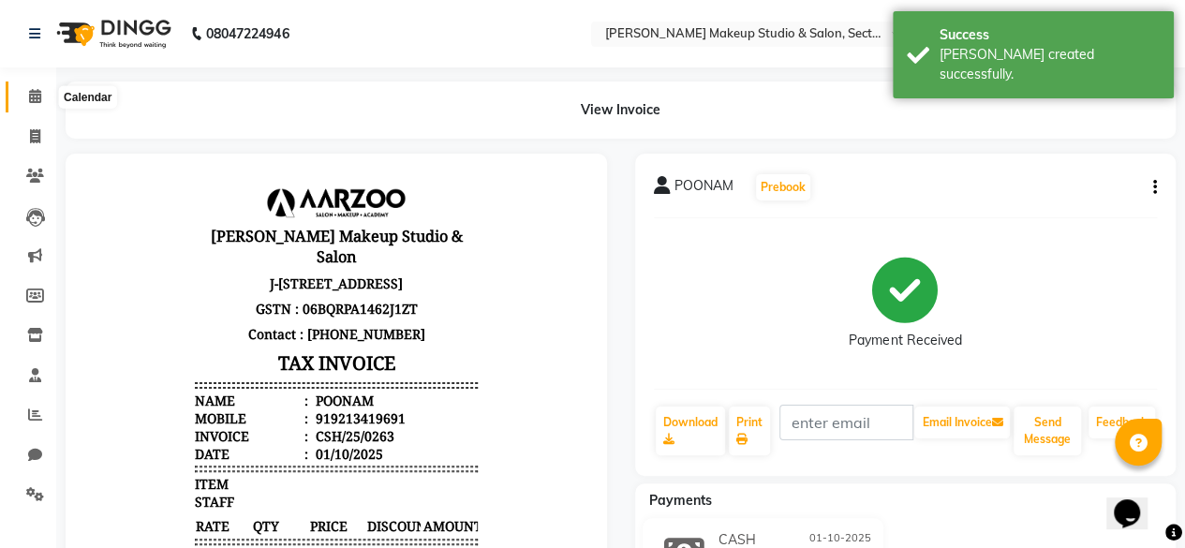
click at [36, 94] on icon at bounding box center [35, 96] width 12 height 14
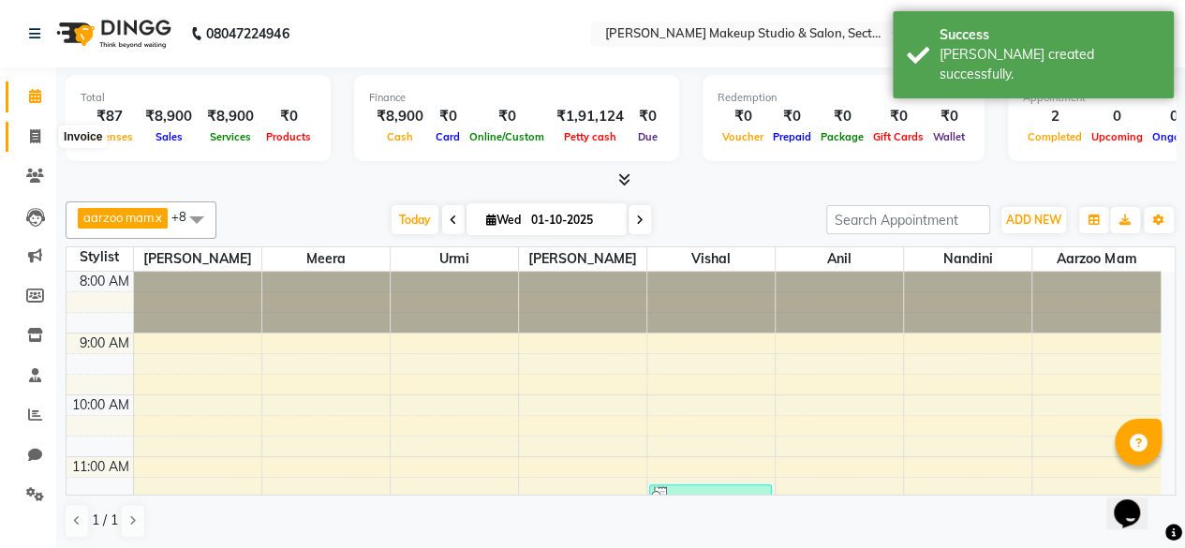
click at [35, 133] on icon at bounding box center [35, 136] width 10 height 14
select select "6943"
select select "service"
